Goal: Information Seeking & Learning: Learn about a topic

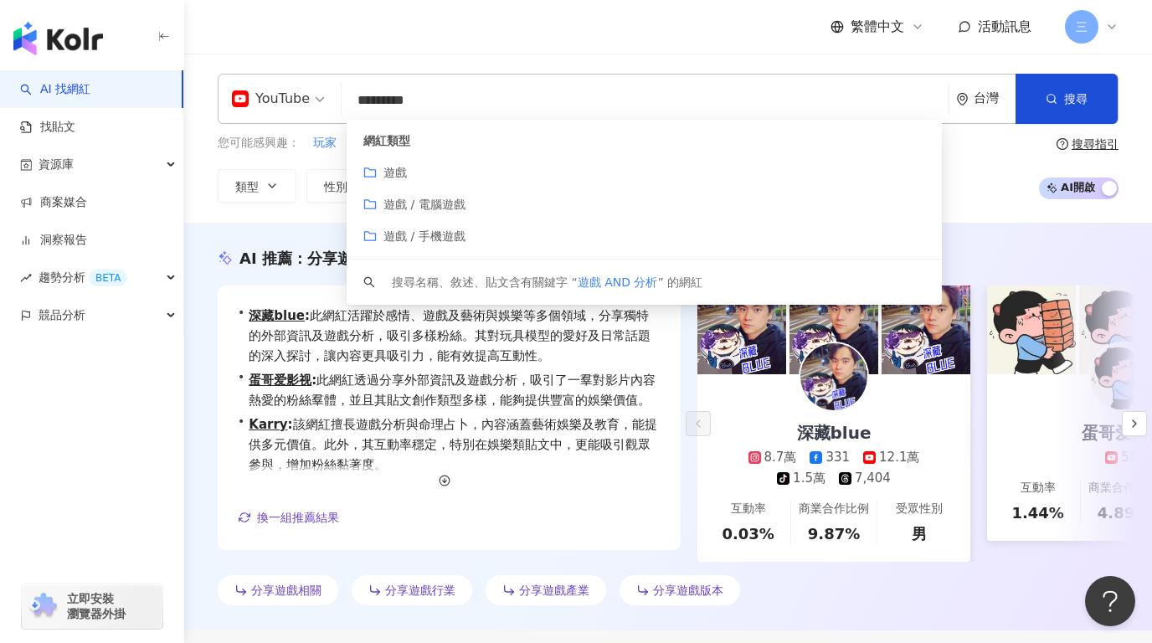
click at [486, 52] on div "繁體中文 活動訊息 三" at bounding box center [668, 27] width 901 height 54
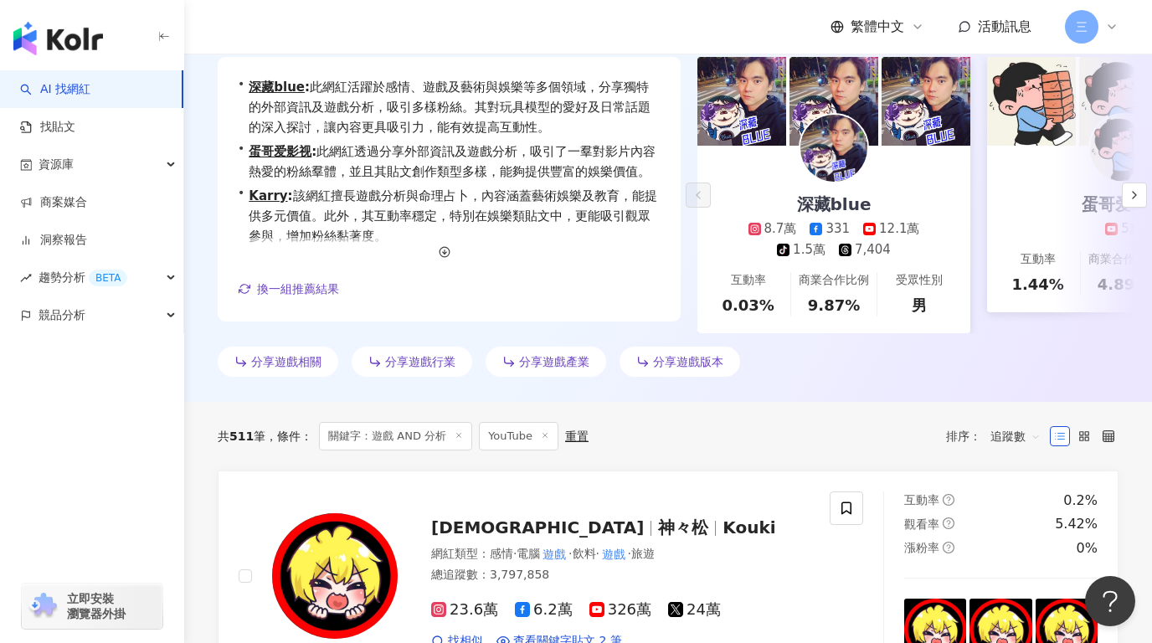
scroll to position [231, 0]
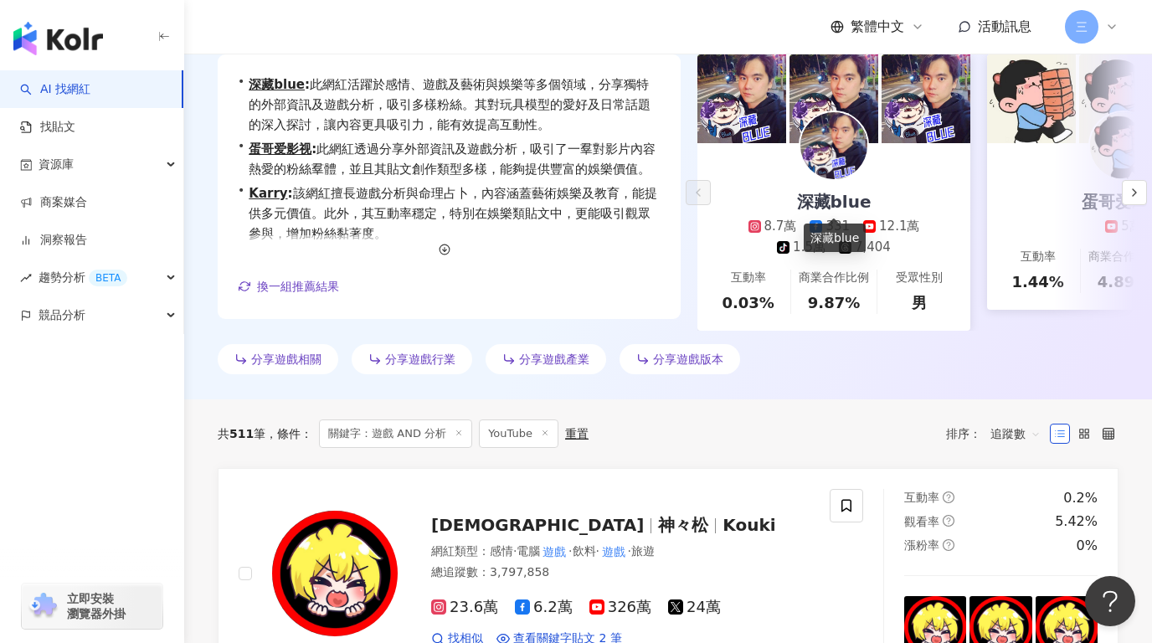
click at [820, 198] on div "深藏blue" at bounding box center [834, 201] width 108 height 23
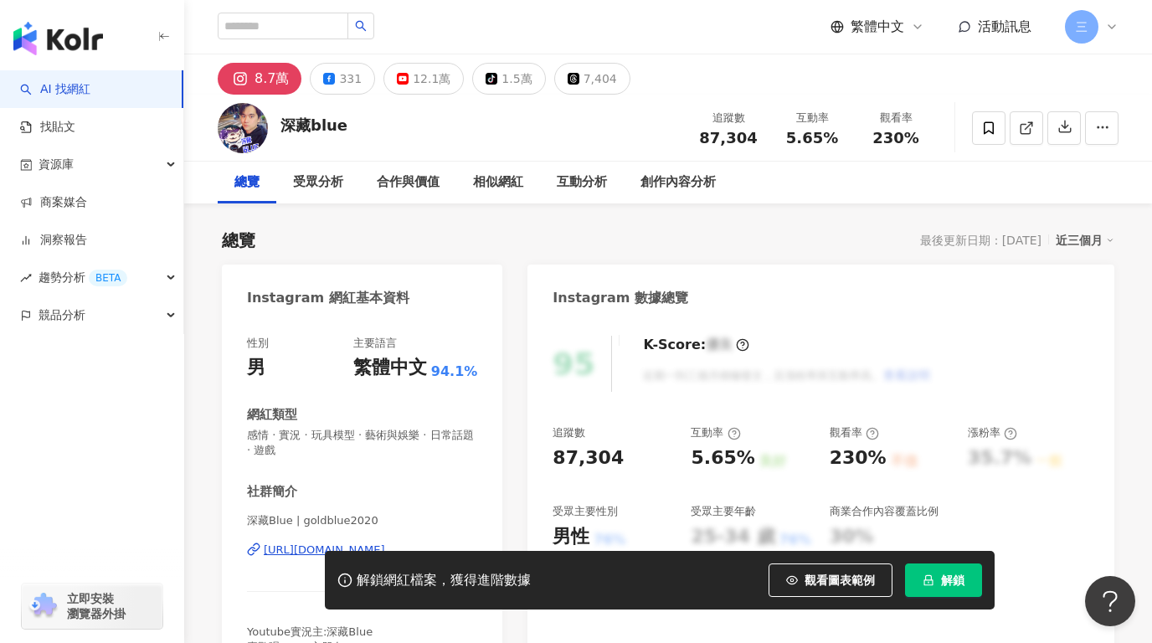
click at [518, 117] on div "深藏blue 追蹤數 87,304 互動率 5.65% 觀看率 230%" at bounding box center [668, 128] width 968 height 66
click at [413, 75] on div "12.1萬" at bounding box center [432, 78] width 38 height 23
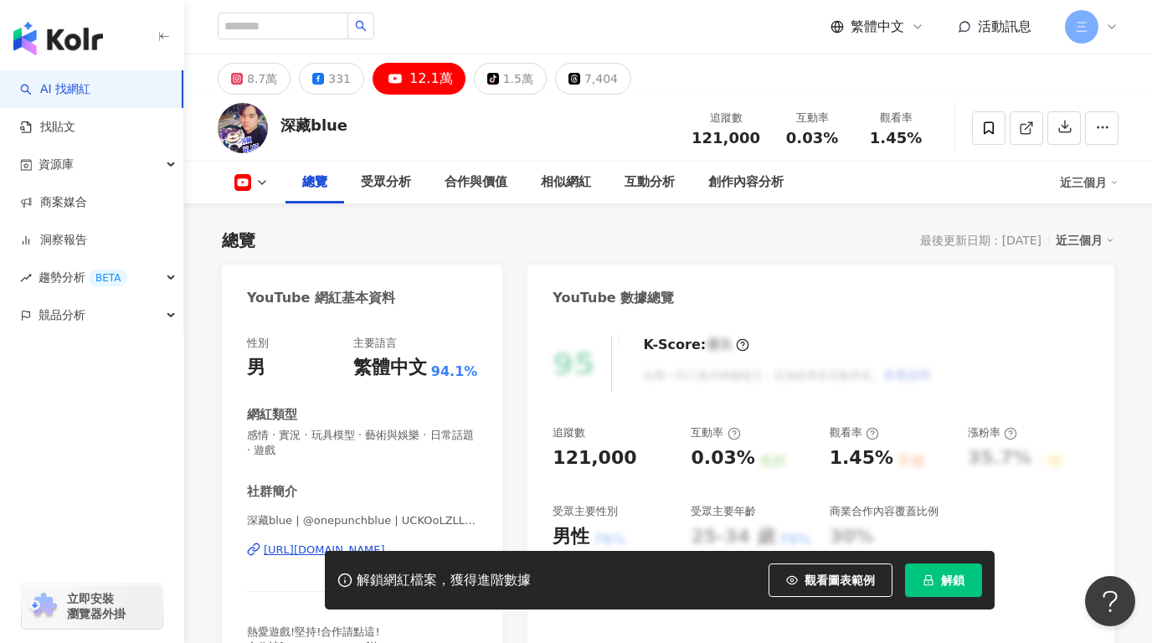
scroll to position [79, 0]
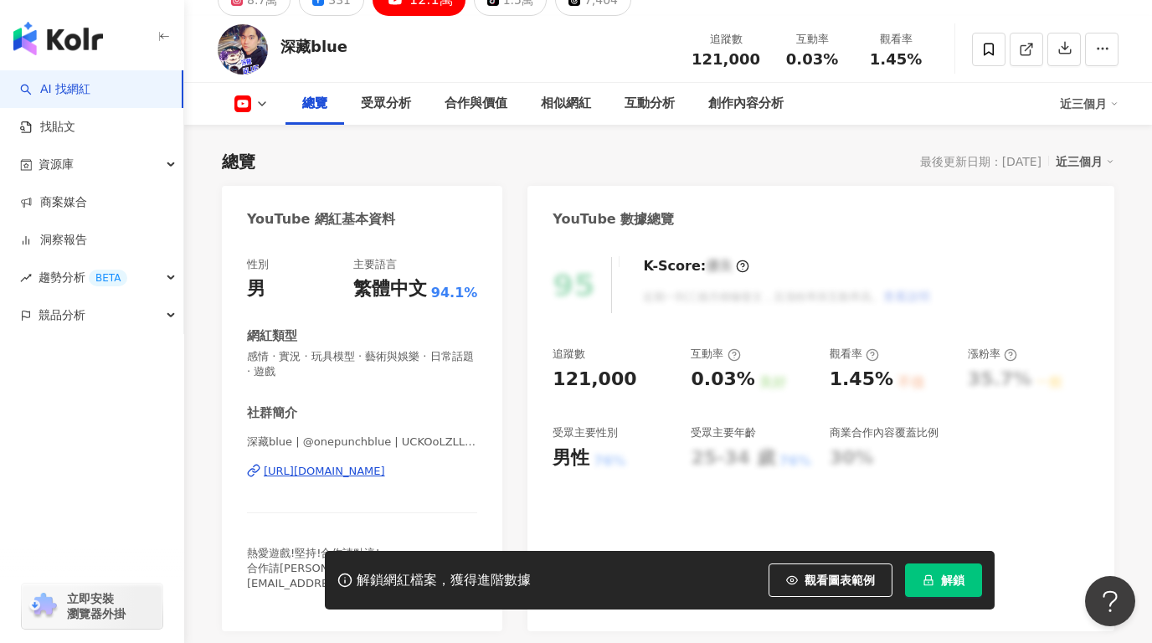
click at [305, 475] on div "[URL][DOMAIN_NAME]" at bounding box center [324, 471] width 121 height 15
